Goal: Task Accomplishment & Management: Use online tool/utility

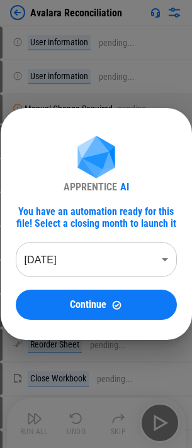
click at [93, 249] on body "Avalara Reconciliation User information pending... User information pending... …" at bounding box center [96, 224] width 192 height 448
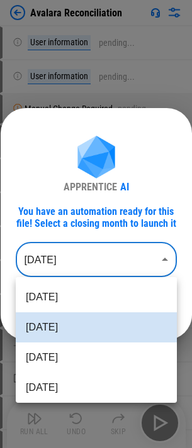
click at [70, 384] on li "[DATE]" at bounding box center [96, 387] width 161 height 30
type input "********"
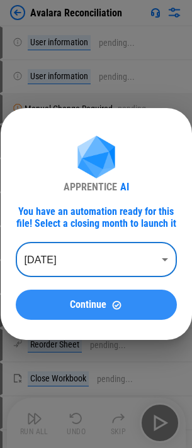
click at [107, 303] on div "Continue" at bounding box center [96, 305] width 131 height 11
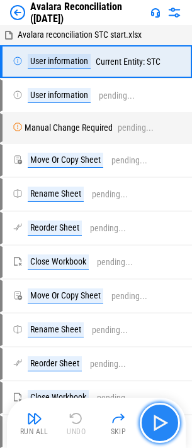
click at [154, 416] on img "button" at bounding box center [159, 423] width 20 height 20
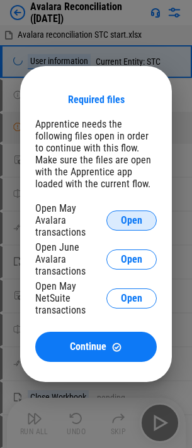
click at [147, 229] on button "Open" at bounding box center [131, 220] width 50 height 20
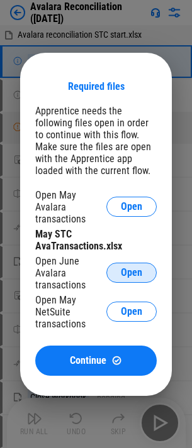
click at [142, 269] on button "Open" at bounding box center [131, 272] width 50 height 20
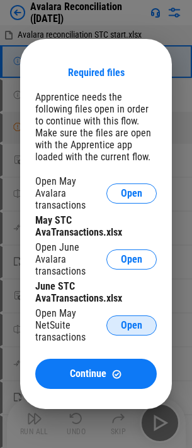
click at [126, 320] on span "Open" at bounding box center [131, 325] width 21 height 10
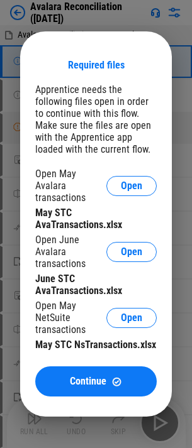
drag, startPoint x: 107, startPoint y: 372, endPoint x: 85, endPoint y: 396, distance: 32.5
click at [107, 372] on button "Continue" at bounding box center [95, 381] width 121 height 30
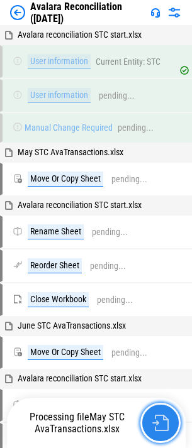
click at [161, 421] on img "button" at bounding box center [160, 422] width 16 height 16
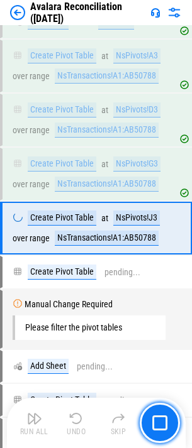
scroll to position [2585, 0]
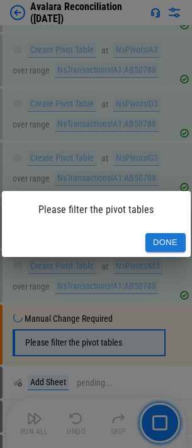
click at [173, 243] on button "Done" at bounding box center [165, 242] width 40 height 19
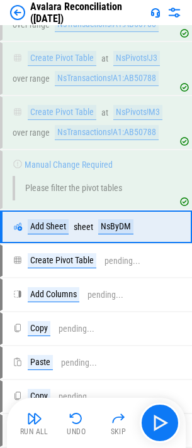
scroll to position [2743, 0]
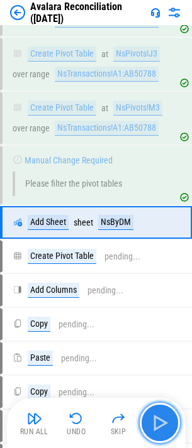
click at [157, 422] on img "button" at bounding box center [159, 423] width 20 height 20
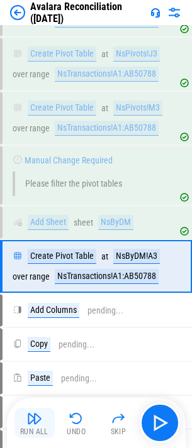
click at [43, 422] on button "Run All" at bounding box center [34, 423] width 40 height 30
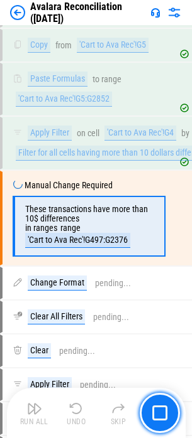
scroll to position [3724, 0]
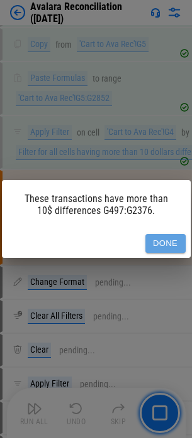
click at [168, 242] on button "Done" at bounding box center [165, 243] width 40 height 19
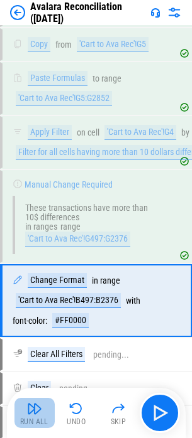
click at [47, 416] on button "Run All" at bounding box center [34, 413] width 40 height 30
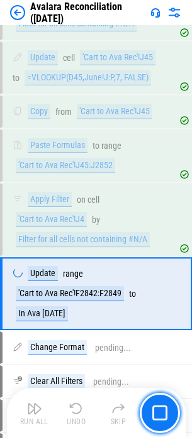
scroll to position [5224, 0]
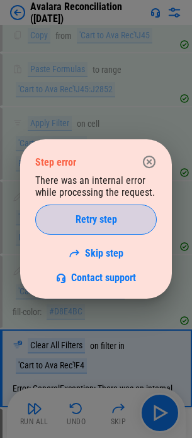
click at [105, 222] on span "Retry step" at bounding box center [95, 220] width 41 height 10
click at [107, 222] on span "Retry step" at bounding box center [95, 220] width 41 height 10
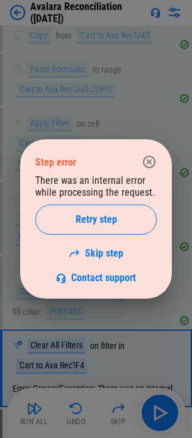
click at [107, 222] on span "Retry step" at bounding box center [95, 220] width 41 height 10
click at [144, 163] on icon "button" at bounding box center [149, 162] width 13 height 13
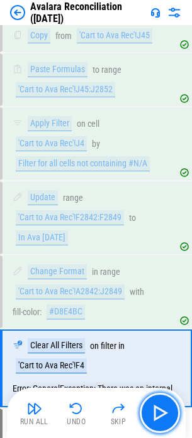
click at [155, 404] on img "button" at bounding box center [159, 413] width 20 height 20
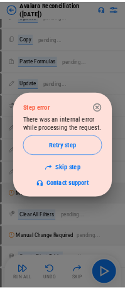
scroll to position [8132, 0]
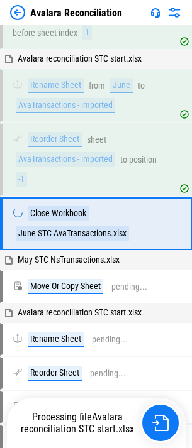
scroll to position [455, 0]
